Goal: Task Accomplishment & Management: Manage account settings

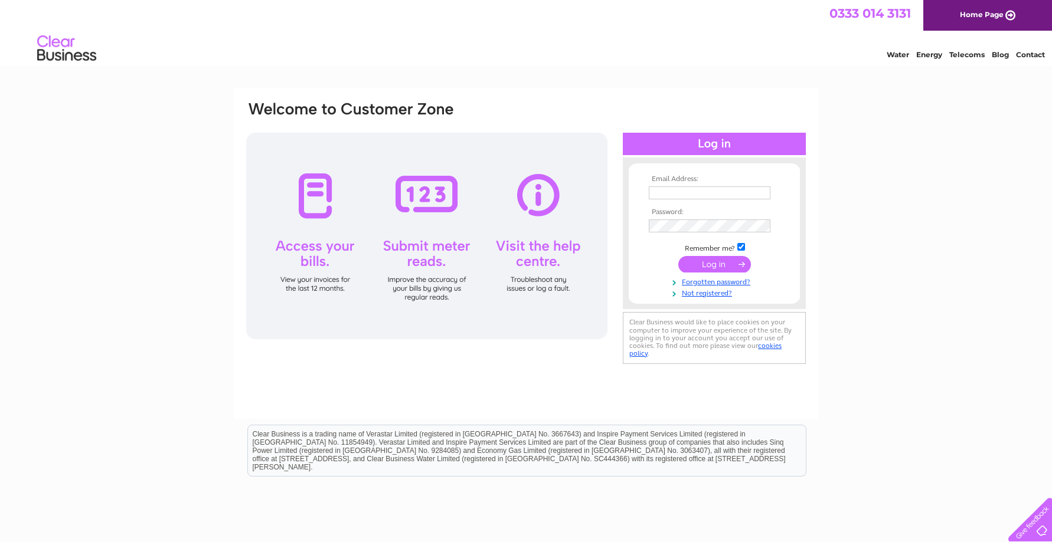
type input "breadformargate@gmail.com"
click at [697, 253] on td at bounding box center [714, 264] width 137 height 22
click at [697, 259] on input "submit" at bounding box center [714, 264] width 73 height 17
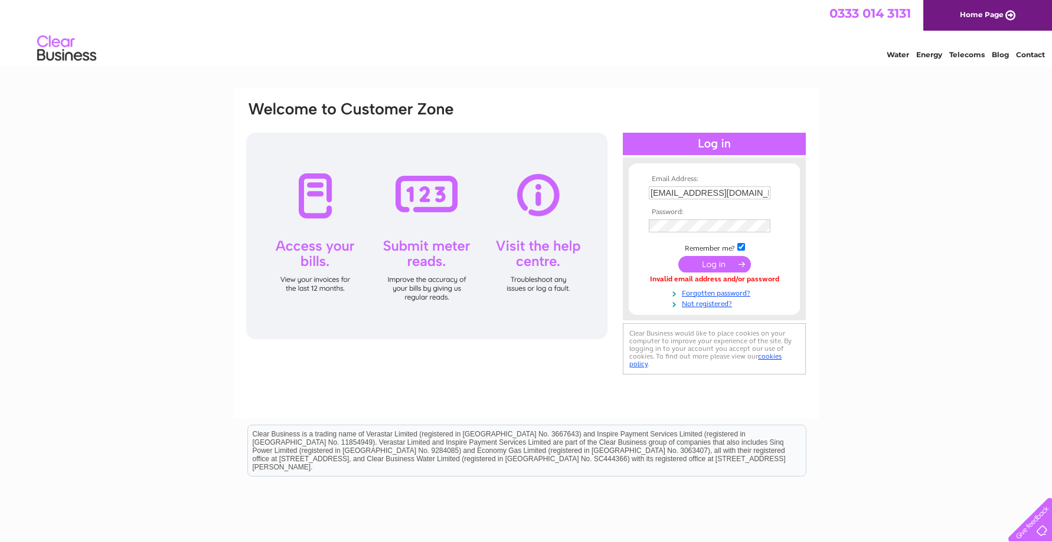
click at [699, 259] on input "submit" at bounding box center [714, 264] width 73 height 17
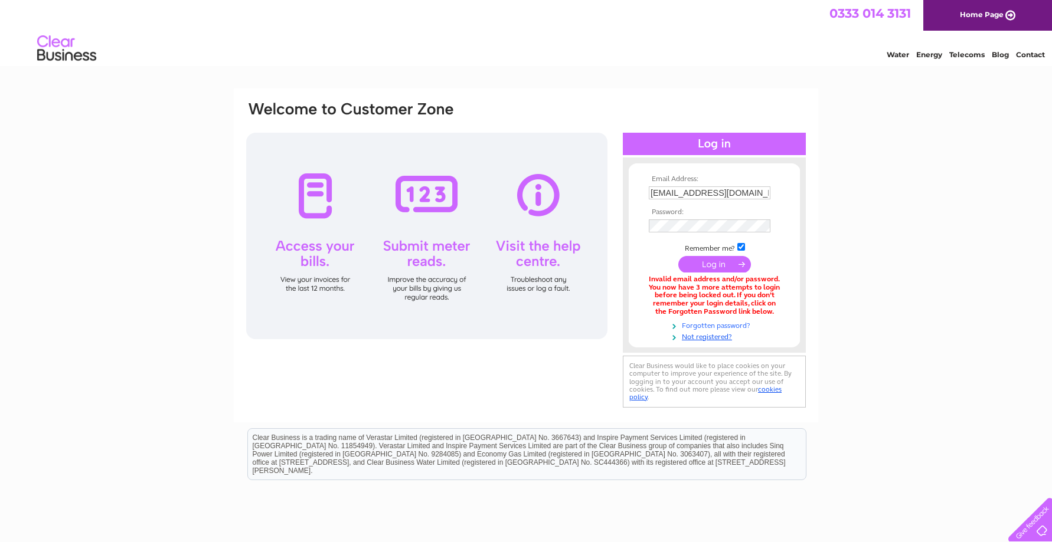
click at [705, 323] on link "Forgotten password?" at bounding box center [716, 324] width 134 height 11
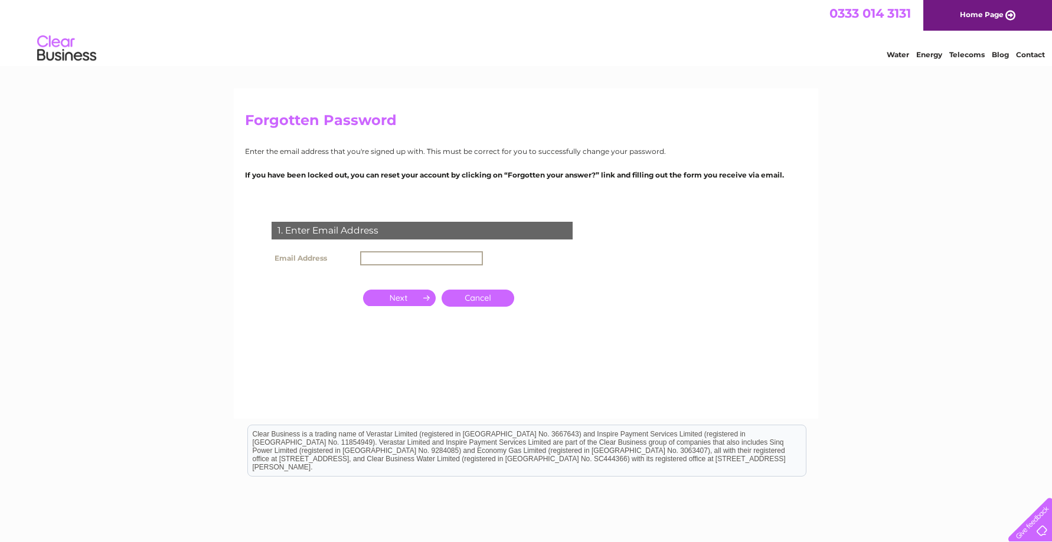
click at [439, 257] on input "text" at bounding box center [421, 258] width 123 height 14
type input "[EMAIL_ADDRESS][DOMAIN_NAME]"
click at [408, 295] on input "button" at bounding box center [399, 298] width 73 height 17
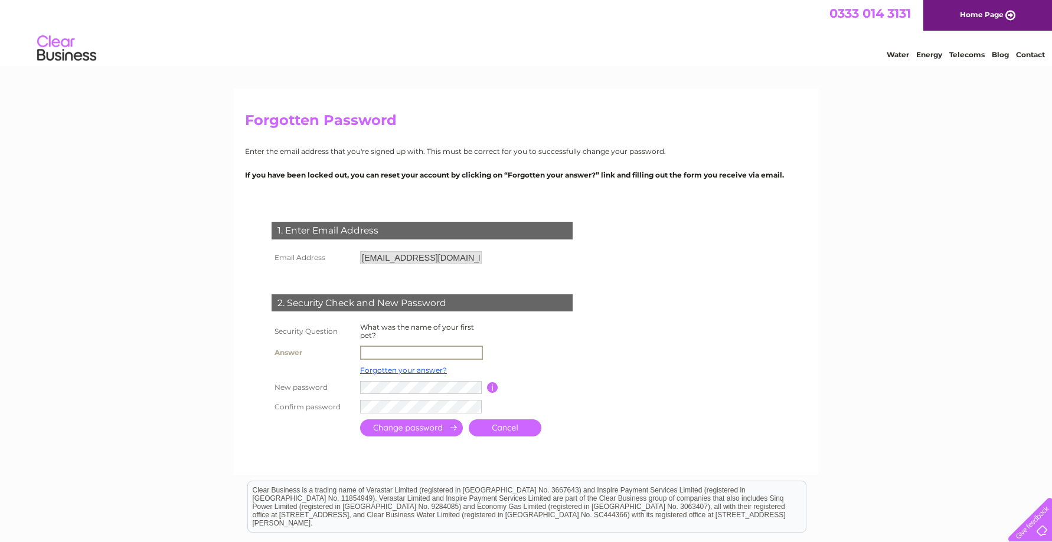
click at [388, 355] on input "text" at bounding box center [421, 353] width 123 height 14
type input "Hammy"
click at [360, 420] on input "submit" at bounding box center [411, 428] width 103 height 17
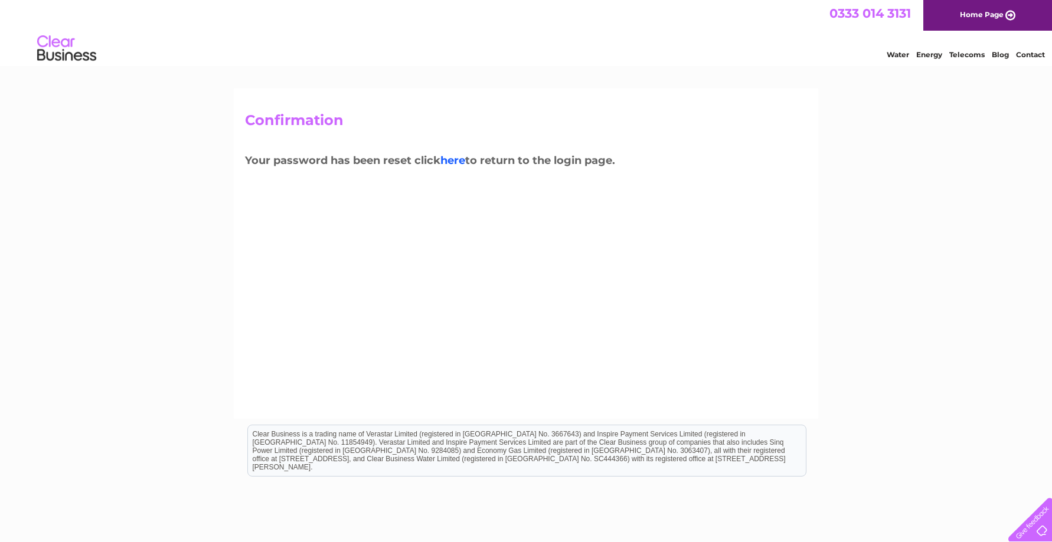
click at [456, 159] on link "here" at bounding box center [452, 160] width 25 height 13
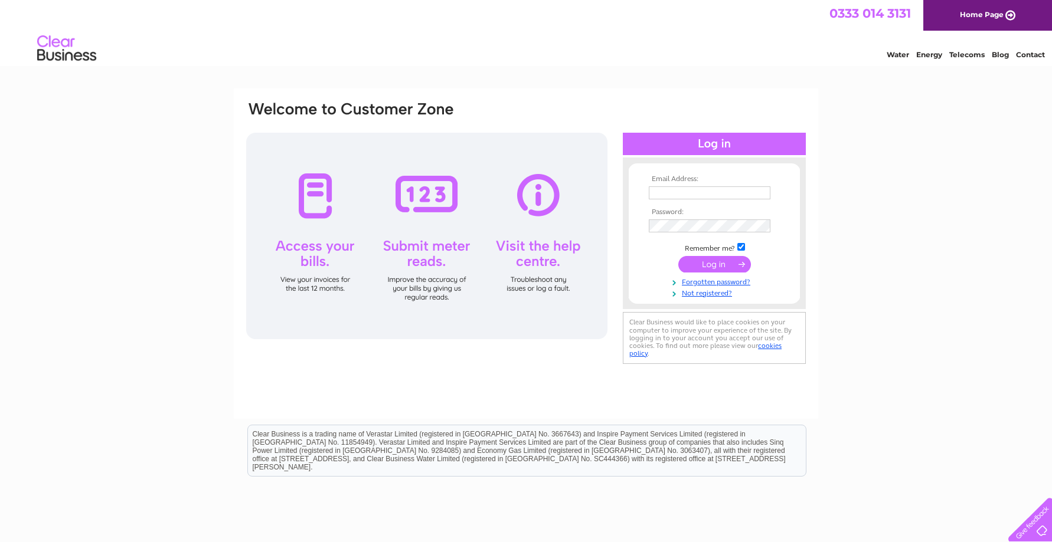
type input "breadformargate@gmail.com"
click at [701, 261] on input "submit" at bounding box center [714, 264] width 73 height 17
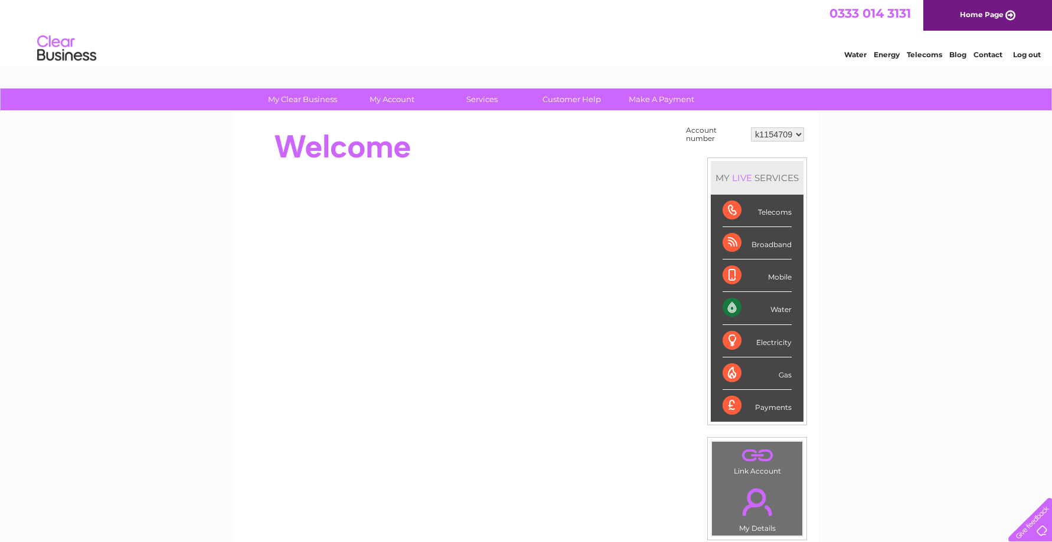
click at [754, 302] on div "Water" at bounding box center [756, 308] width 69 height 32
click at [783, 307] on div "Water" at bounding box center [756, 308] width 69 height 32
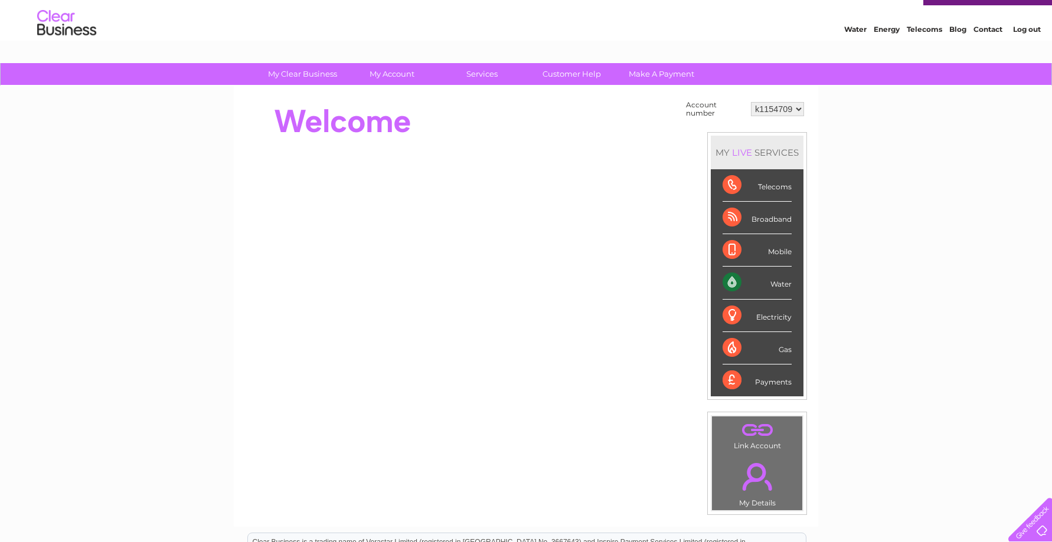
scroll to position [14, 0]
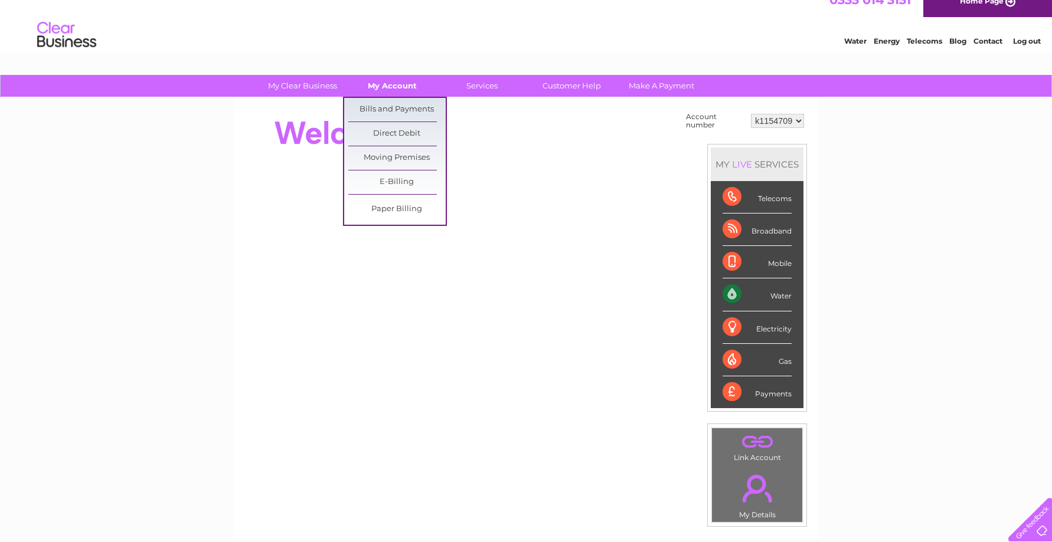
click at [387, 87] on link "My Account" at bounding box center [392, 86] width 97 height 22
click at [387, 108] on link "Bills and Payments" at bounding box center [396, 110] width 97 height 24
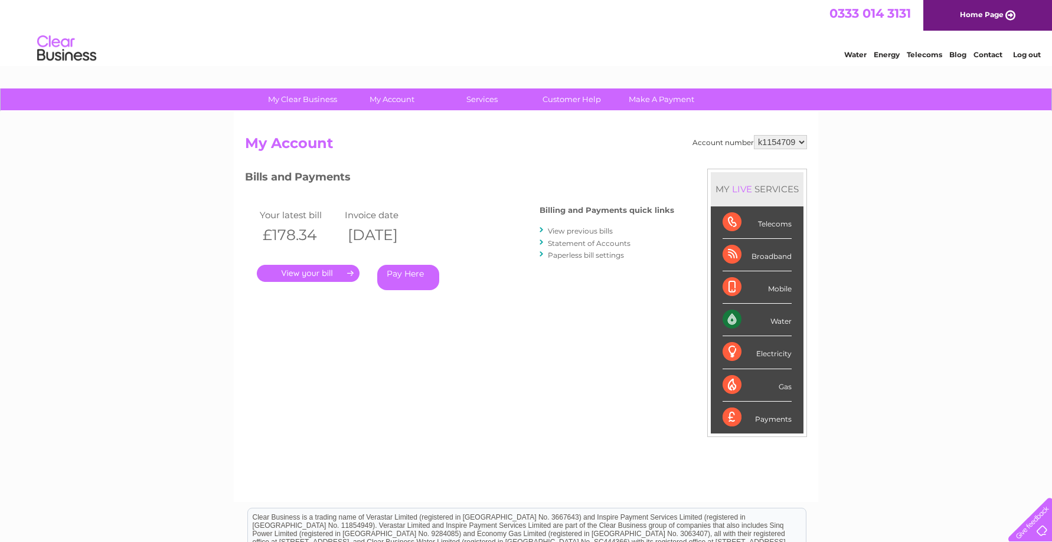
click at [569, 231] on link "View previous bills" at bounding box center [580, 231] width 65 height 9
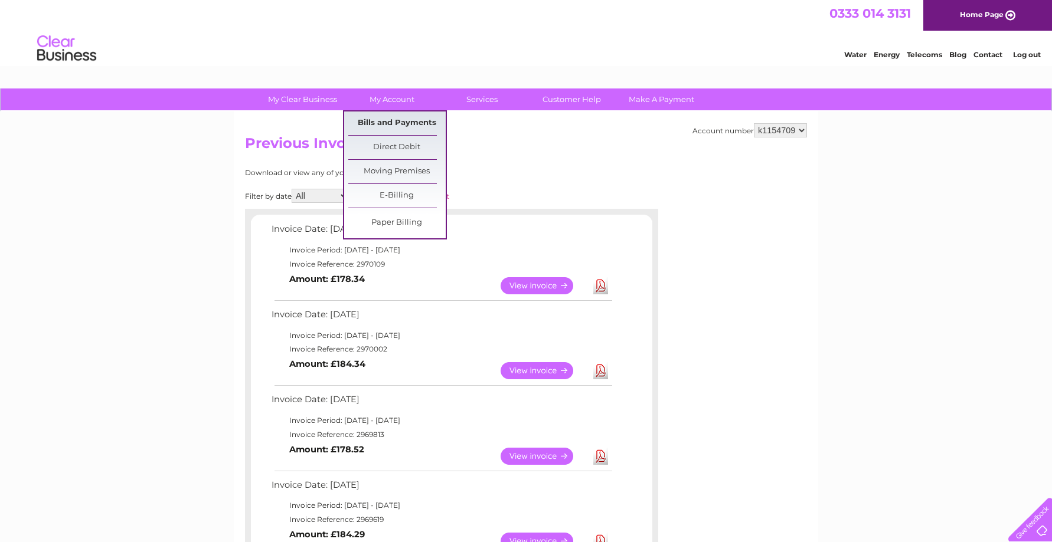
click at [407, 122] on link "Bills and Payments" at bounding box center [396, 124] width 97 height 24
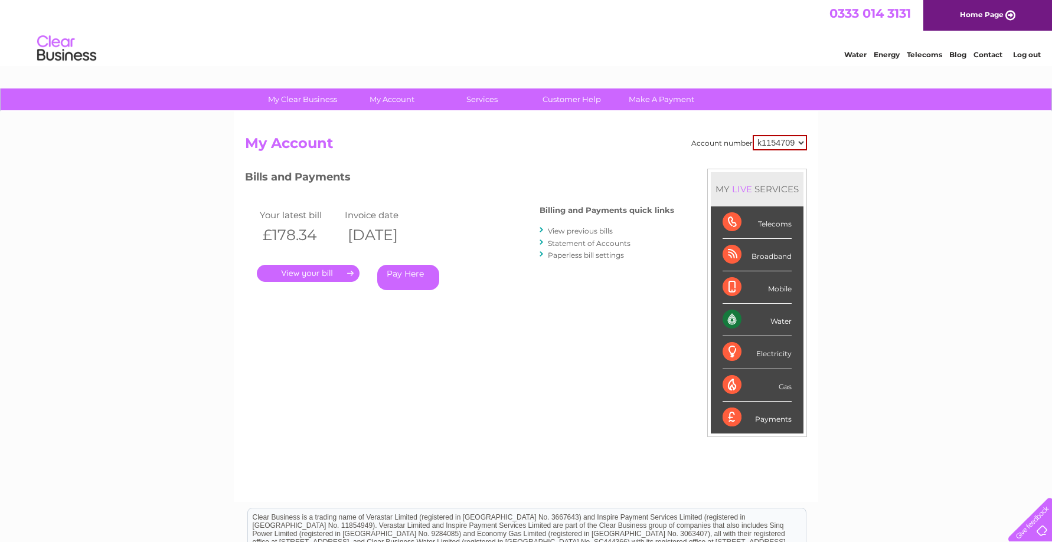
click at [585, 243] on link "Statement of Accounts" at bounding box center [589, 243] width 83 height 9
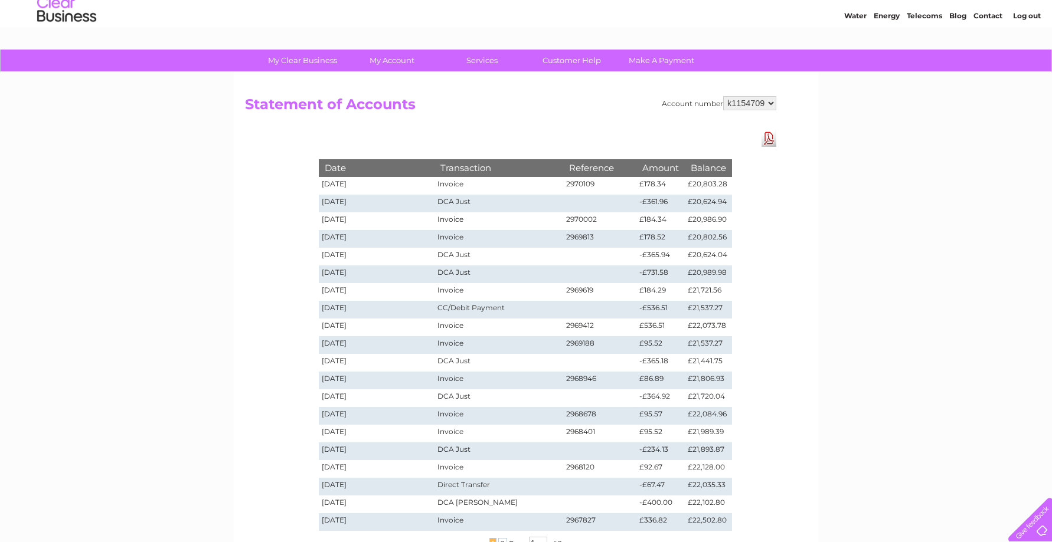
scroll to position [40, 0]
